Goal: Information Seeking & Learning: Learn about a topic

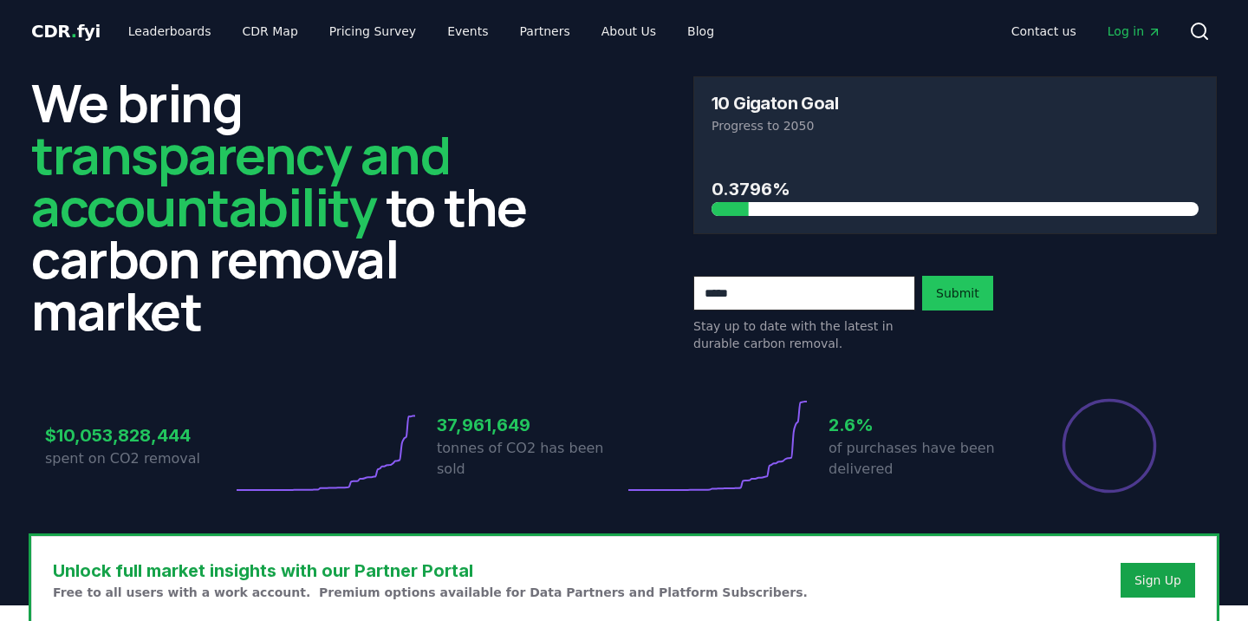
click at [1130, 29] on span "Log in" at bounding box center [1135, 31] width 54 height 17
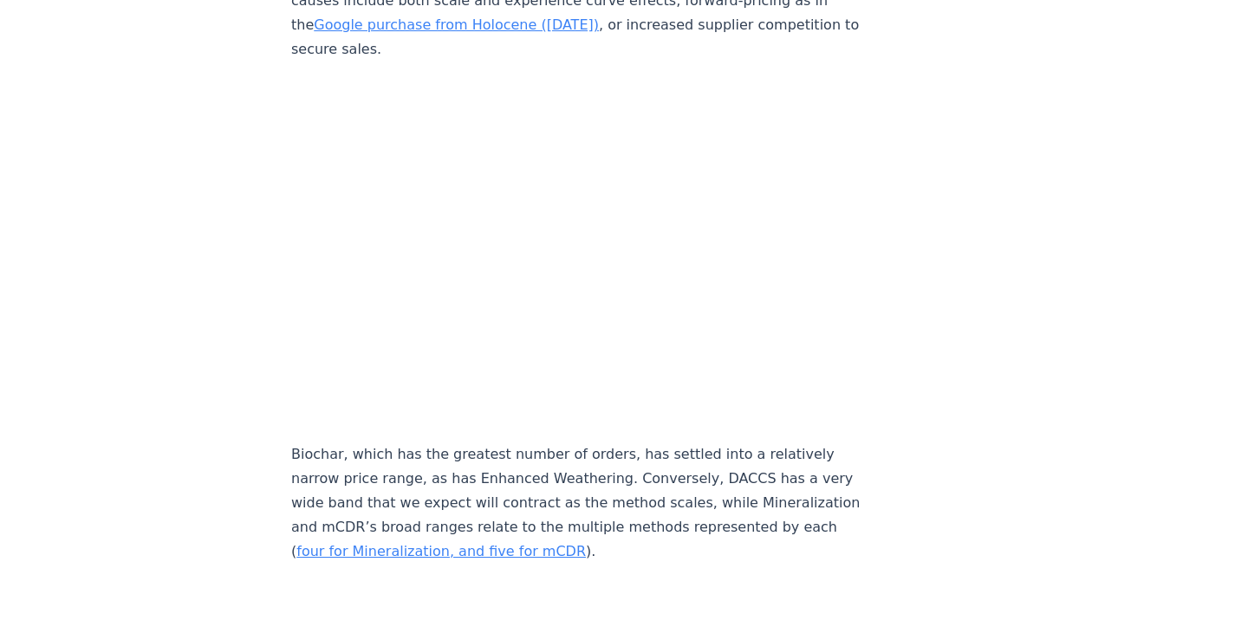
scroll to position [7579, 0]
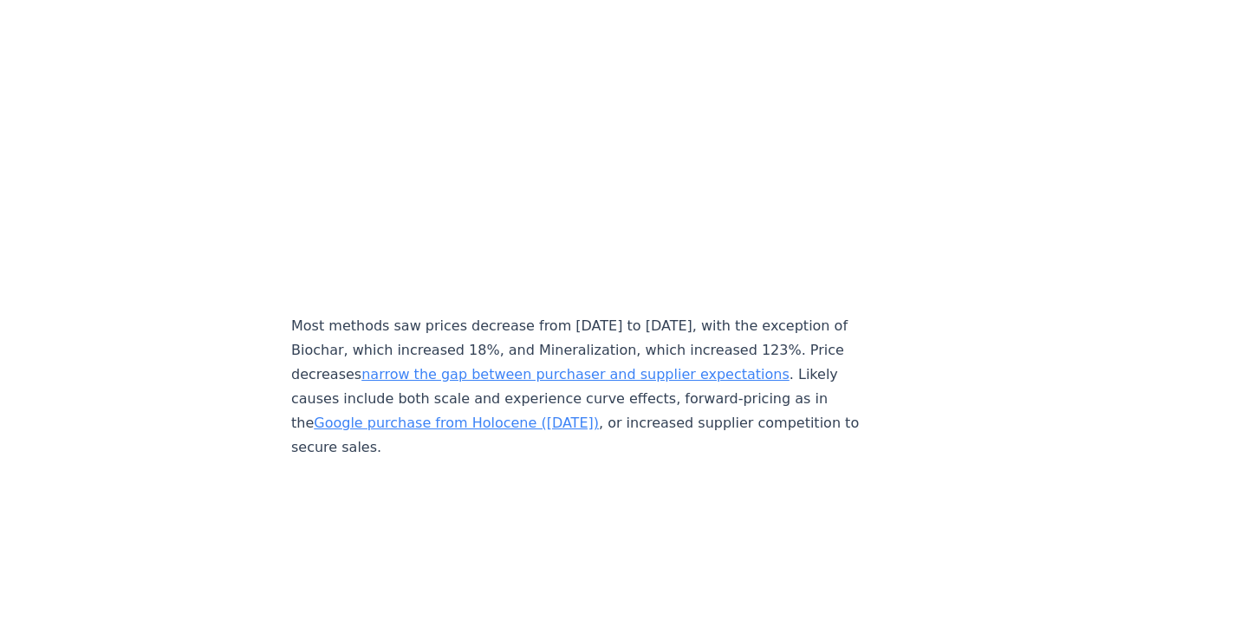
scroll to position [7482, 0]
